Goal: Navigation & Orientation: Find specific page/section

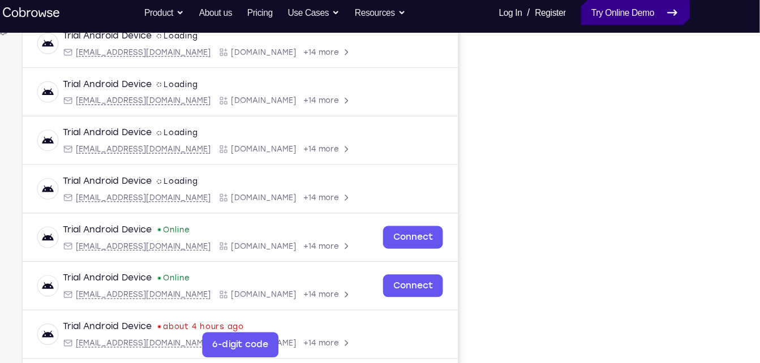
scroll to position [174, 0]
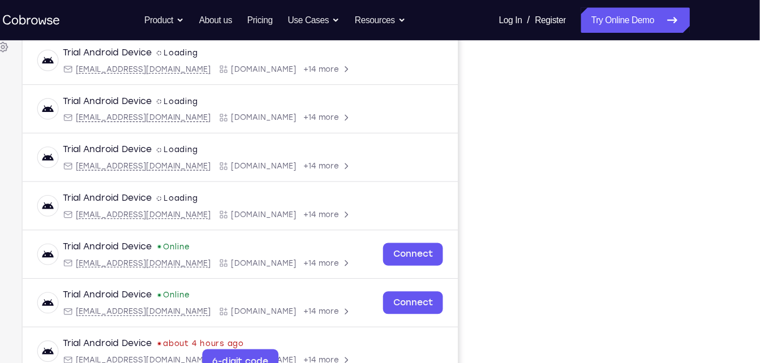
click at [753, 153] on div "Your Support Agent Your Customer Web iOS Android Next Steps We’d be happy to gi…" at bounding box center [380, 235] width 760 height 747
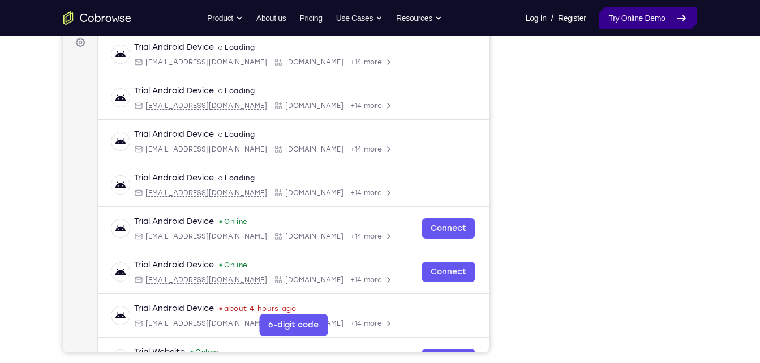
click at [613, 25] on link "Try Online Demo" at bounding box center [648, 18] width 97 height 23
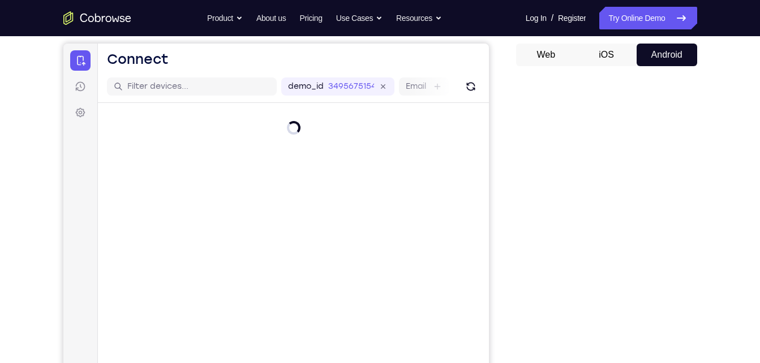
scroll to position [108, 0]
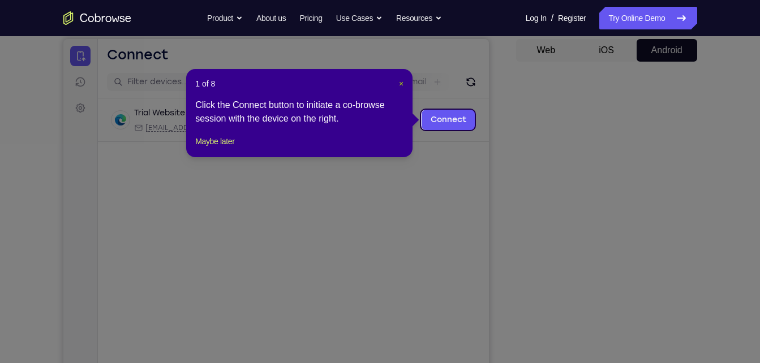
click at [399, 84] on span "×" at bounding box center [401, 83] width 5 height 9
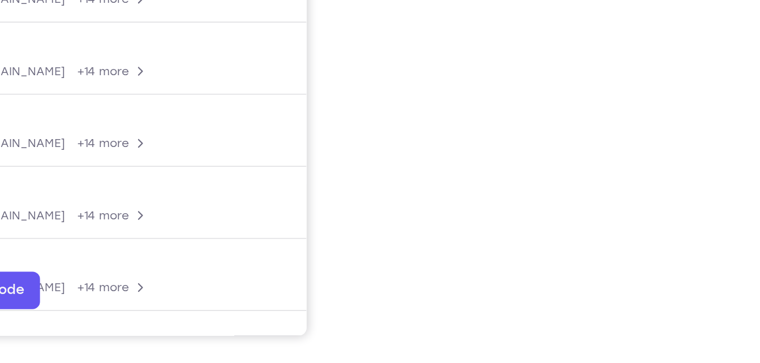
scroll to position [181, 0]
click at [566, 358] on div "Your Support Agent Your Customer Web iOS Android Next Steps We’d be happy to gi…" at bounding box center [380, 229] width 725 height 747
